Goal: Task Accomplishment & Management: Manage account settings

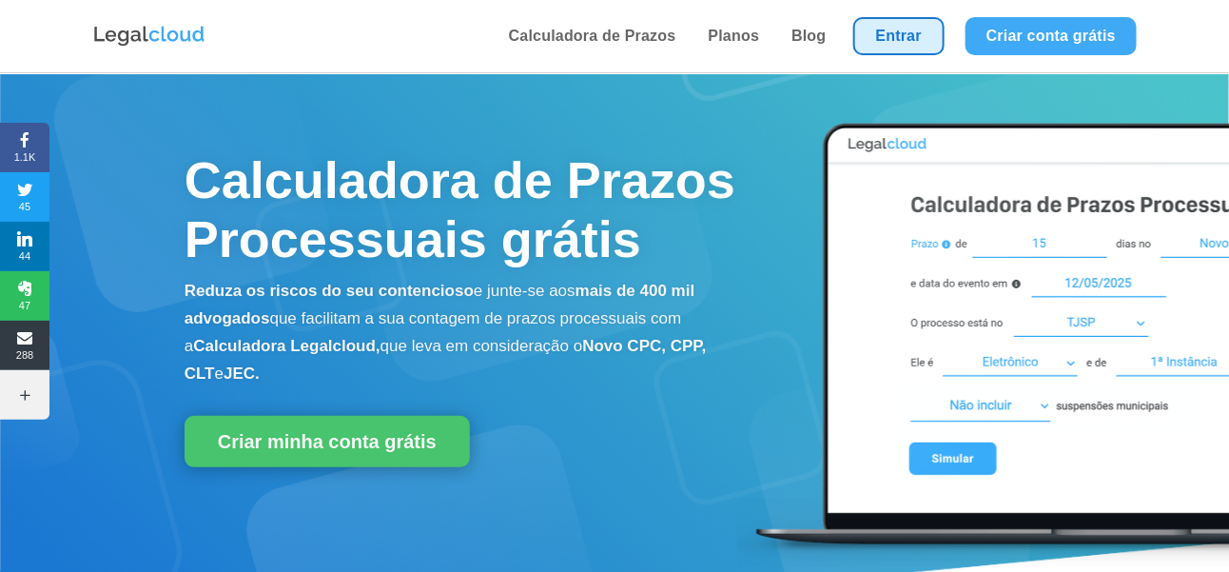
click at [926, 36] on link "Entrar" at bounding box center [898, 36] width 91 height 38
click at [887, 46] on link "Entrar" at bounding box center [898, 36] width 91 height 38
click at [888, 24] on link "Entrar" at bounding box center [898, 36] width 91 height 38
